Goal: Check status: Check status

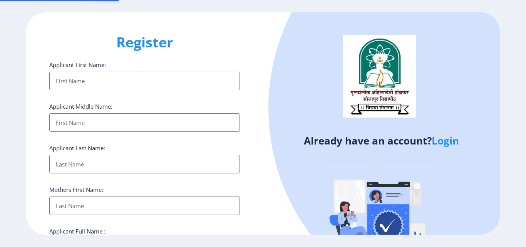
select select
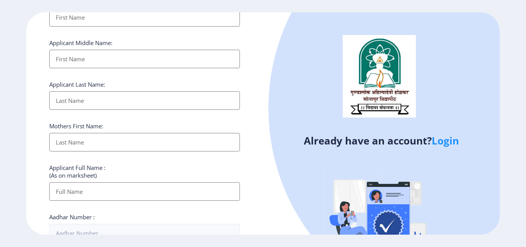
scroll to position [77, 0]
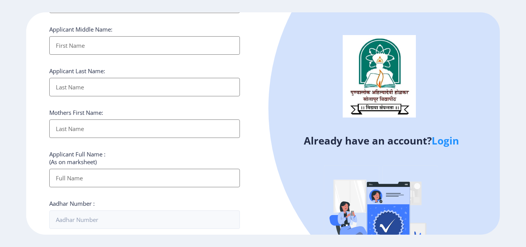
click at [438, 142] on link "Login" at bounding box center [445, 141] width 27 height 14
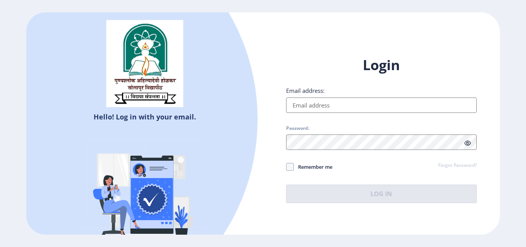
click at [331, 109] on input "Email address:" at bounding box center [381, 104] width 191 height 15
type input "[EMAIL_ADDRESS][DOMAIN_NAME]"
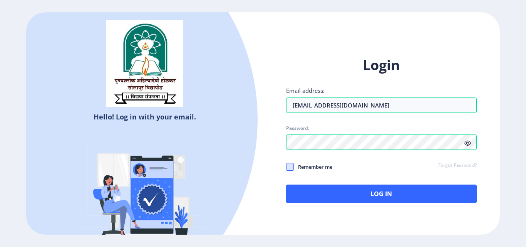
click at [291, 168] on span at bounding box center [290, 167] width 8 height 8
click at [287, 167] on input "Remember me" at bounding box center [286, 167] width 0 height 0
checkbox input "true"
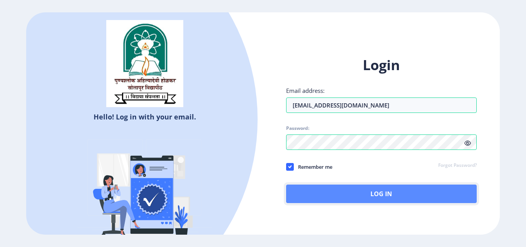
click at [321, 188] on button "Log In" at bounding box center [381, 194] width 191 height 18
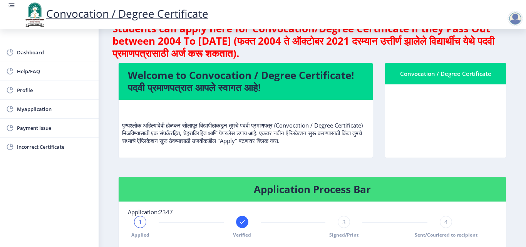
scroll to position [39, 0]
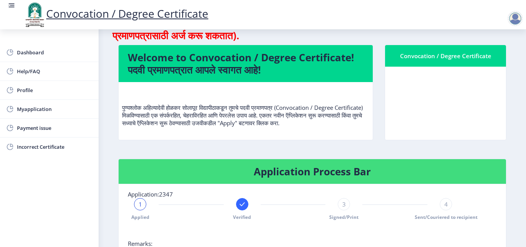
click at [418, 89] on nb-card-body at bounding box center [445, 103] width 121 height 73
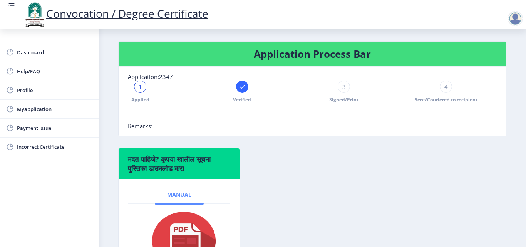
scroll to position [195, 0]
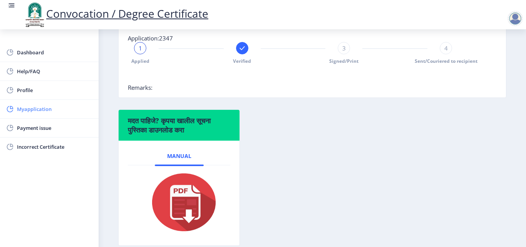
click at [37, 112] on span "Myapplication" at bounding box center [55, 108] width 76 height 9
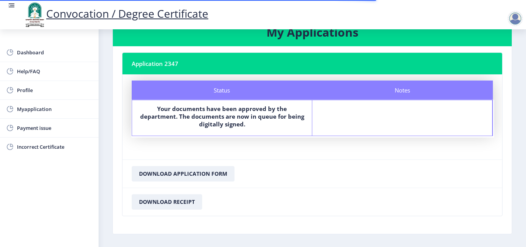
scroll to position [39, 0]
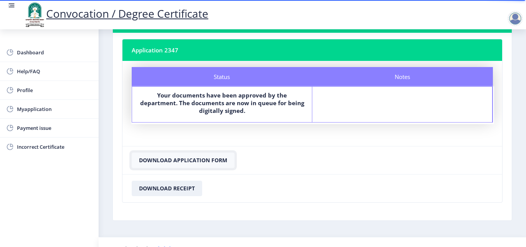
click at [149, 162] on button "Download Application Form" at bounding box center [183, 160] width 103 height 15
click at [158, 190] on button "Download Receipt" at bounding box center [167, 188] width 71 height 15
click at [28, 89] on span "Profile" at bounding box center [55, 90] width 76 height 9
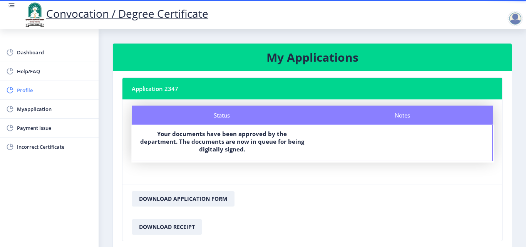
select select
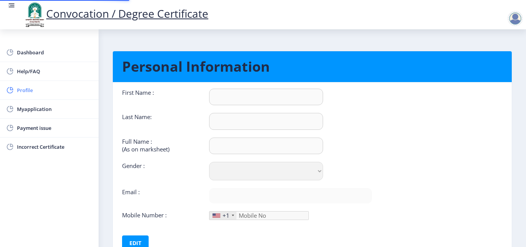
type input "[PERSON_NAME]"
type input "PATIL"
type input "PATIL [PERSON_NAME]"
select select "[DEMOGRAPHIC_DATA]"
type input "[EMAIL_ADDRESS][DOMAIN_NAME]"
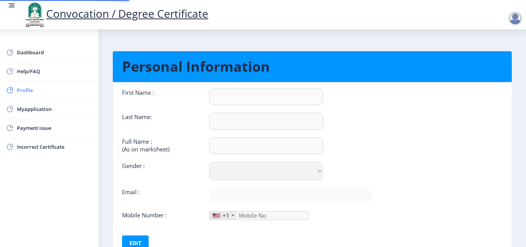
type input "9146099464"
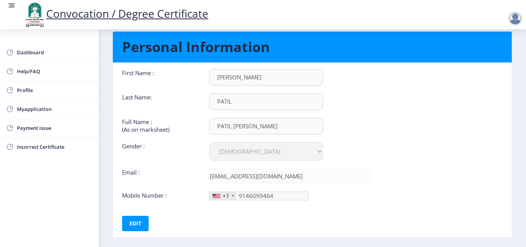
scroll to position [19, 0]
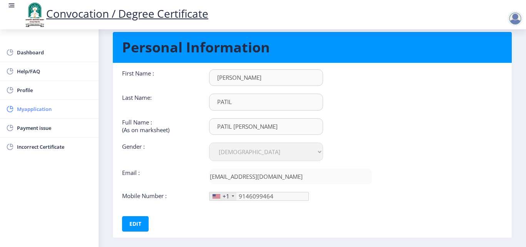
click at [47, 109] on span "Myapplication" at bounding box center [55, 108] width 76 height 9
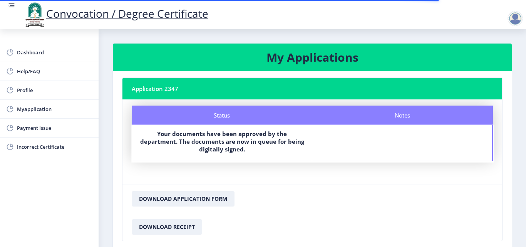
click at [160, 92] on nb-card-header "Application 2347" at bounding box center [313, 89] width 380 height 22
click at [57, 52] on span "Dashboard" at bounding box center [55, 52] width 76 height 9
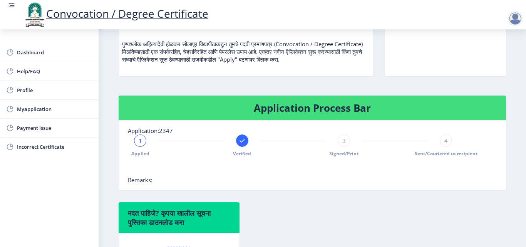
scroll to position [116, 0]
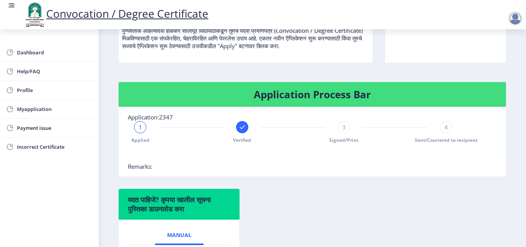
click at [241, 128] on icon at bounding box center [242, 127] width 5 height 4
click at [241, 128] on span "2" at bounding box center [241, 127] width 3 height 8
click at [139, 128] on icon at bounding box center [140, 127] width 5 height 4
click at [237, 130] on div at bounding box center [242, 127] width 12 height 12
click at [142, 127] on rect at bounding box center [140, 127] width 8 height 8
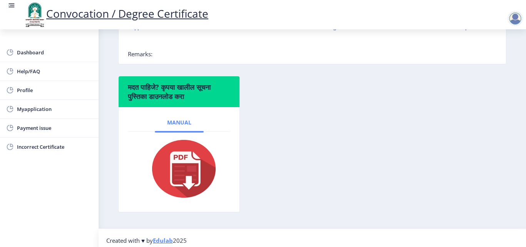
scroll to position [231, 0]
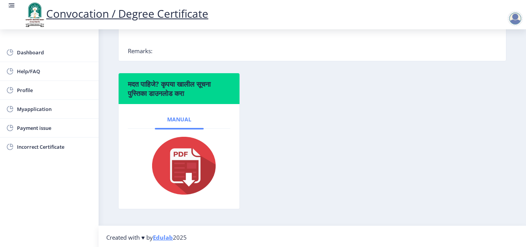
click at [176, 120] on span "Manual" at bounding box center [179, 119] width 24 height 6
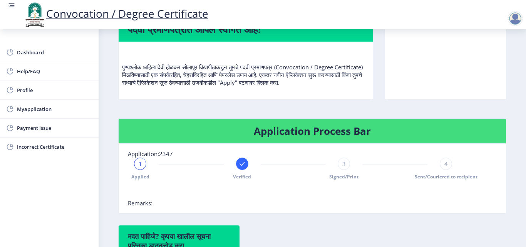
scroll to position [40, 0]
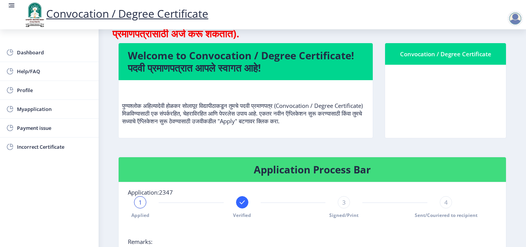
click at [287, 165] on h4 "Application Process Bar" at bounding box center [312, 169] width 369 height 12
click at [453, 76] on nb-card-body at bounding box center [445, 101] width 121 height 73
click at [457, 98] on nb-card-body at bounding box center [445, 101] width 121 height 73
drag, startPoint x: 452, startPoint y: 100, endPoint x: 448, endPoint y: 102, distance: 4.0
click at [448, 102] on nb-card-body at bounding box center [445, 101] width 121 height 73
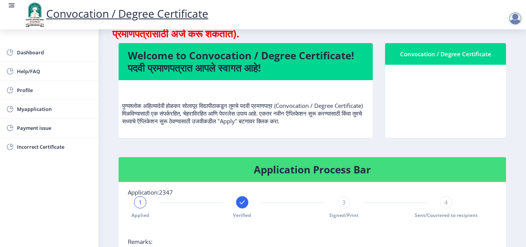
click at [448, 102] on nb-card-body at bounding box center [445, 101] width 121 height 73
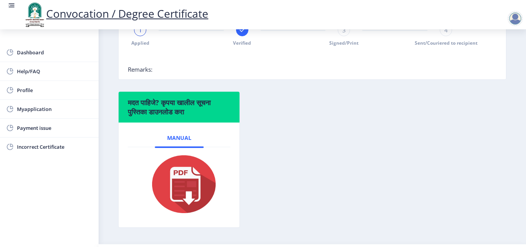
scroll to position [231, 0]
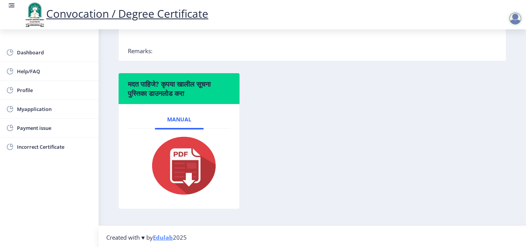
click at [354, 82] on div "मदत पाहिजे? कृपया खालील सूचना पुस्तिका डाउनलोड करा Manual" at bounding box center [313, 147] width 400 height 148
click at [185, 119] on span "Manual" at bounding box center [179, 119] width 24 height 6
click at [176, 122] on span "Manual" at bounding box center [179, 119] width 24 height 6
drag, startPoint x: 176, startPoint y: 150, endPoint x: 176, endPoint y: 159, distance: 8.5
click at [176, 151] on img at bounding box center [179, 166] width 77 height 62
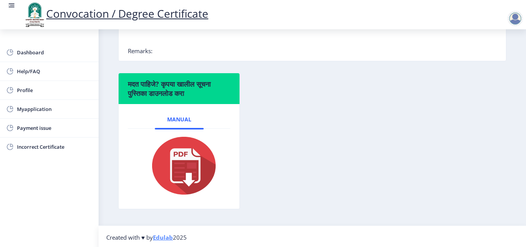
click at [176, 163] on img at bounding box center [179, 166] width 77 height 62
